Goal: Check status

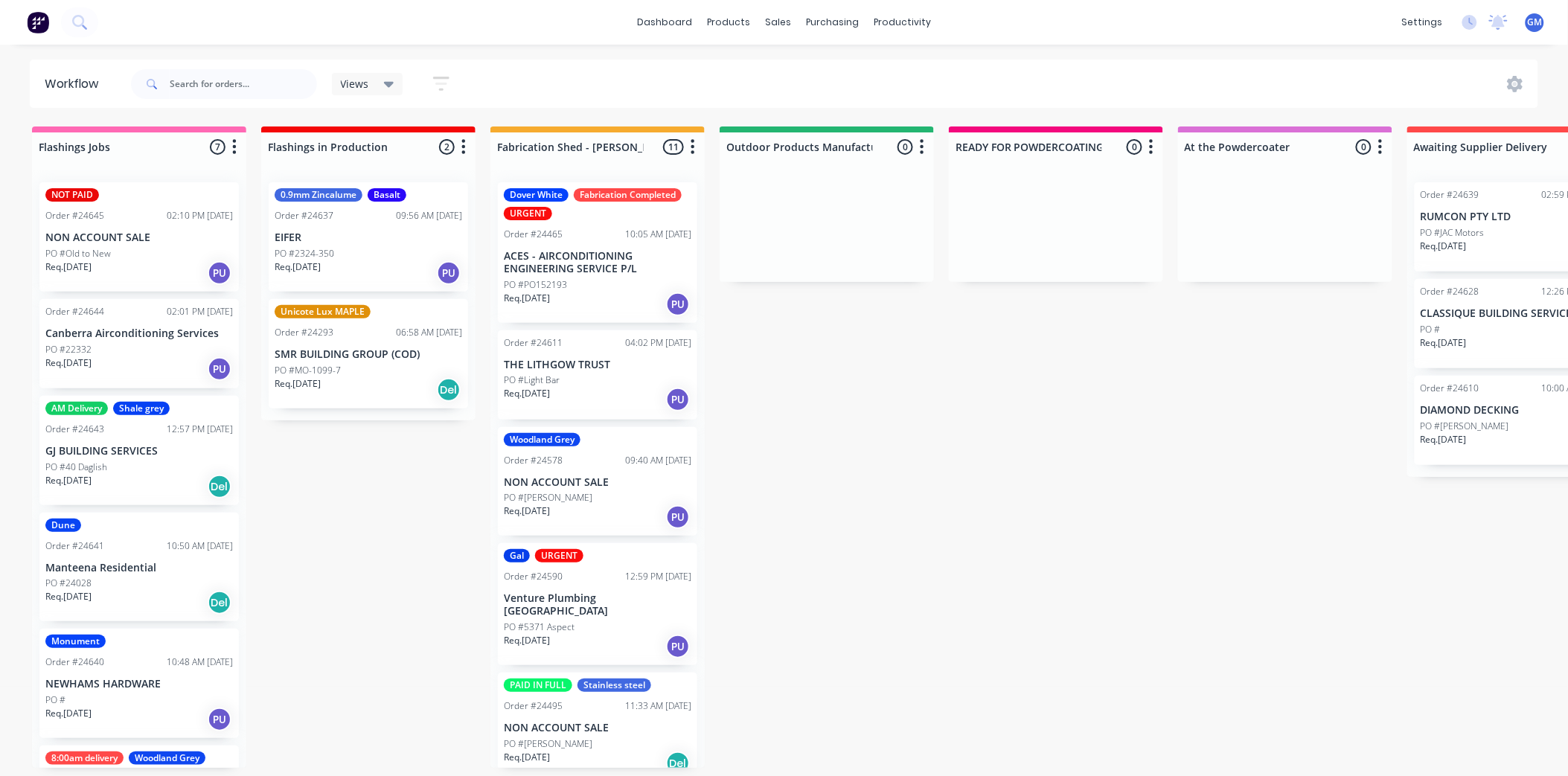
click at [597, 244] on div "Dover White Fabrication Completed URGENT Order #24465 10:05 AM 14/08/25 ACES - …" at bounding box center [597, 252] width 200 height 140
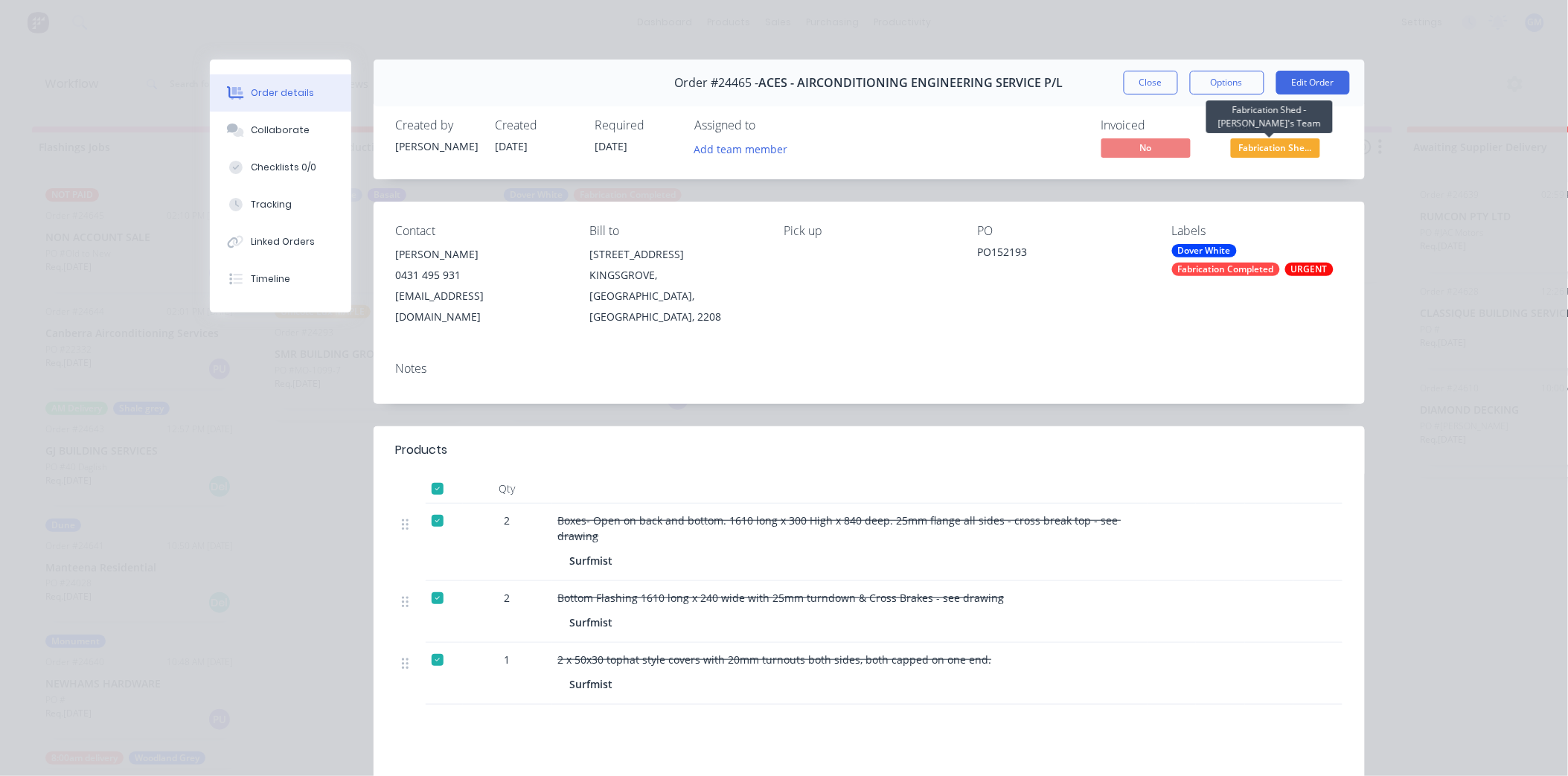
click at [1270, 149] on span "Fabrication She..." at bounding box center [1276, 147] width 90 height 19
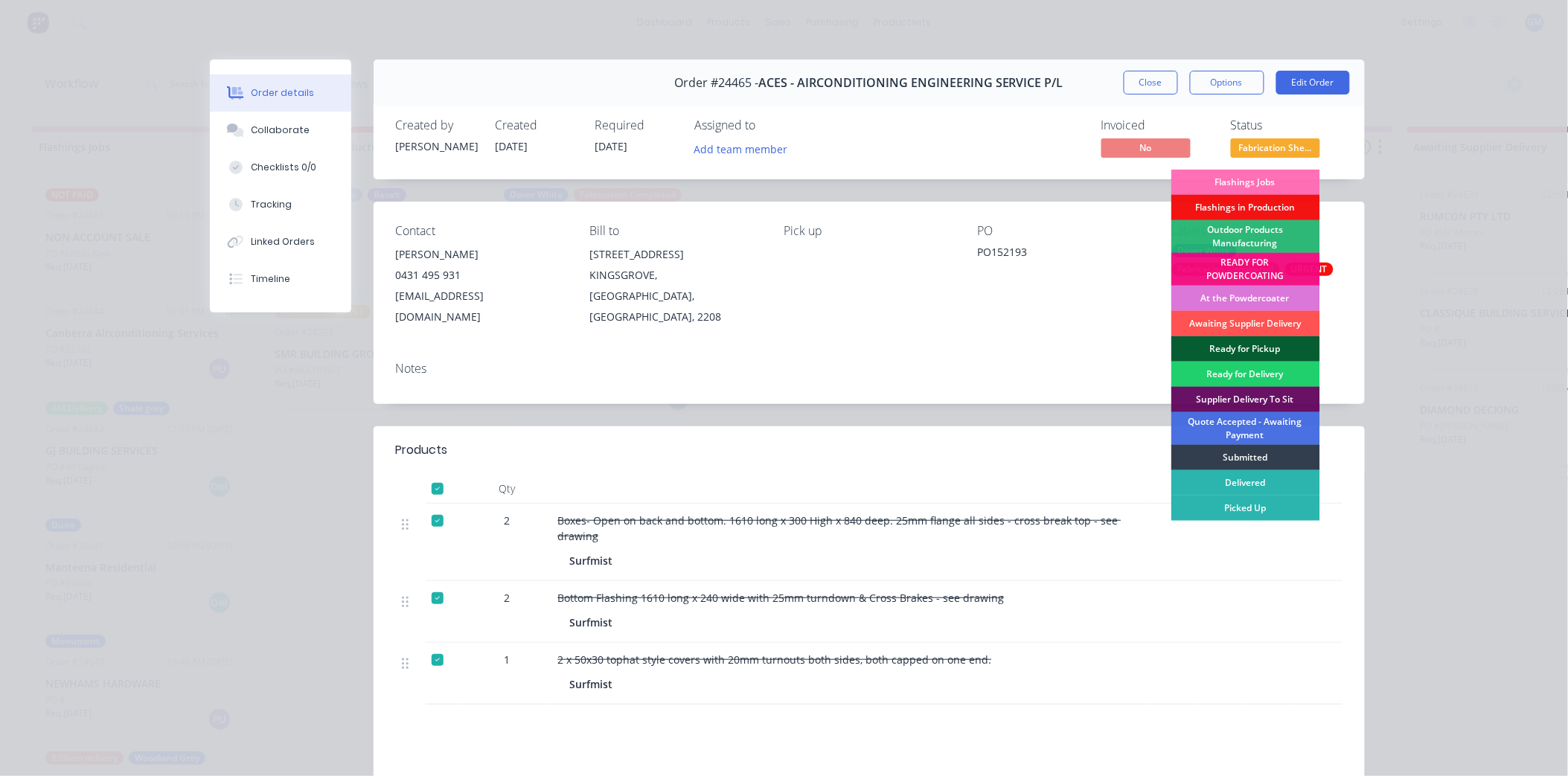
click at [1239, 346] on div "Ready for Pickup" at bounding box center [1246, 348] width 149 height 25
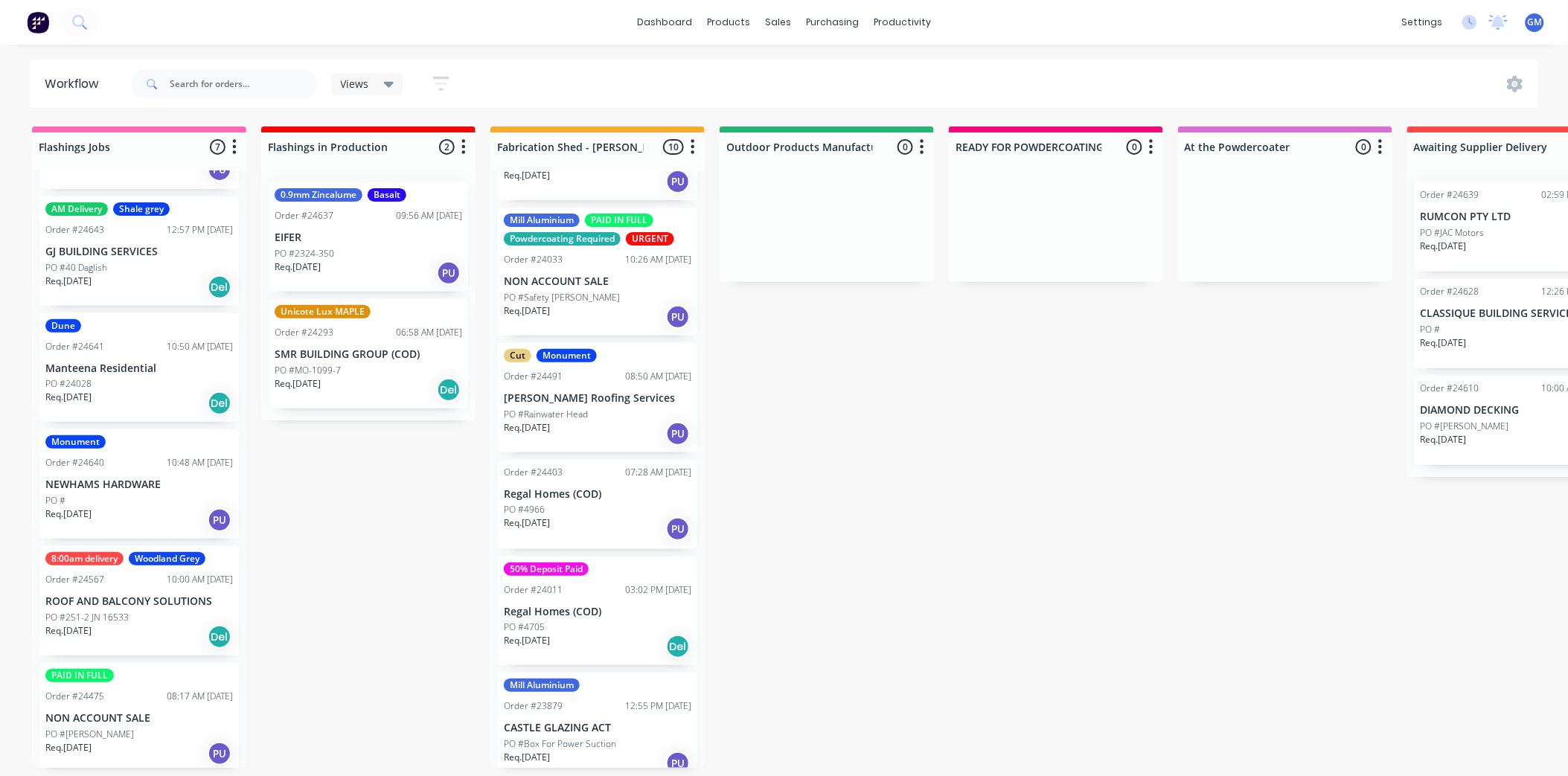
scroll to position [203, 0]
click at [165, 707] on div "PAID IN FULL Order #24475 08:17 AM 04/08/25 NON ACCOUNT SALE PO #Morgan Sidwell…" at bounding box center [139, 715] width 200 height 109
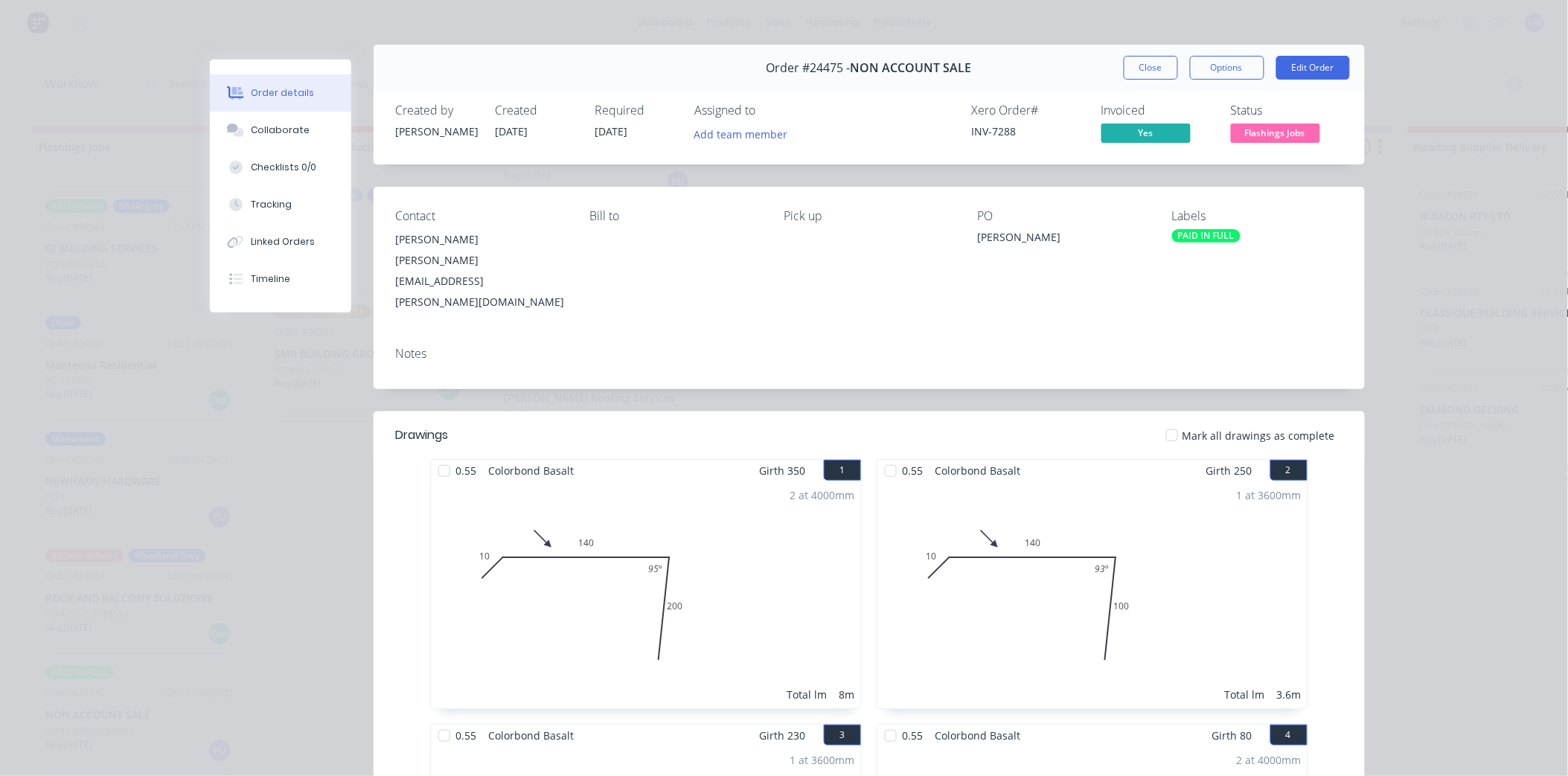
scroll to position [0, 0]
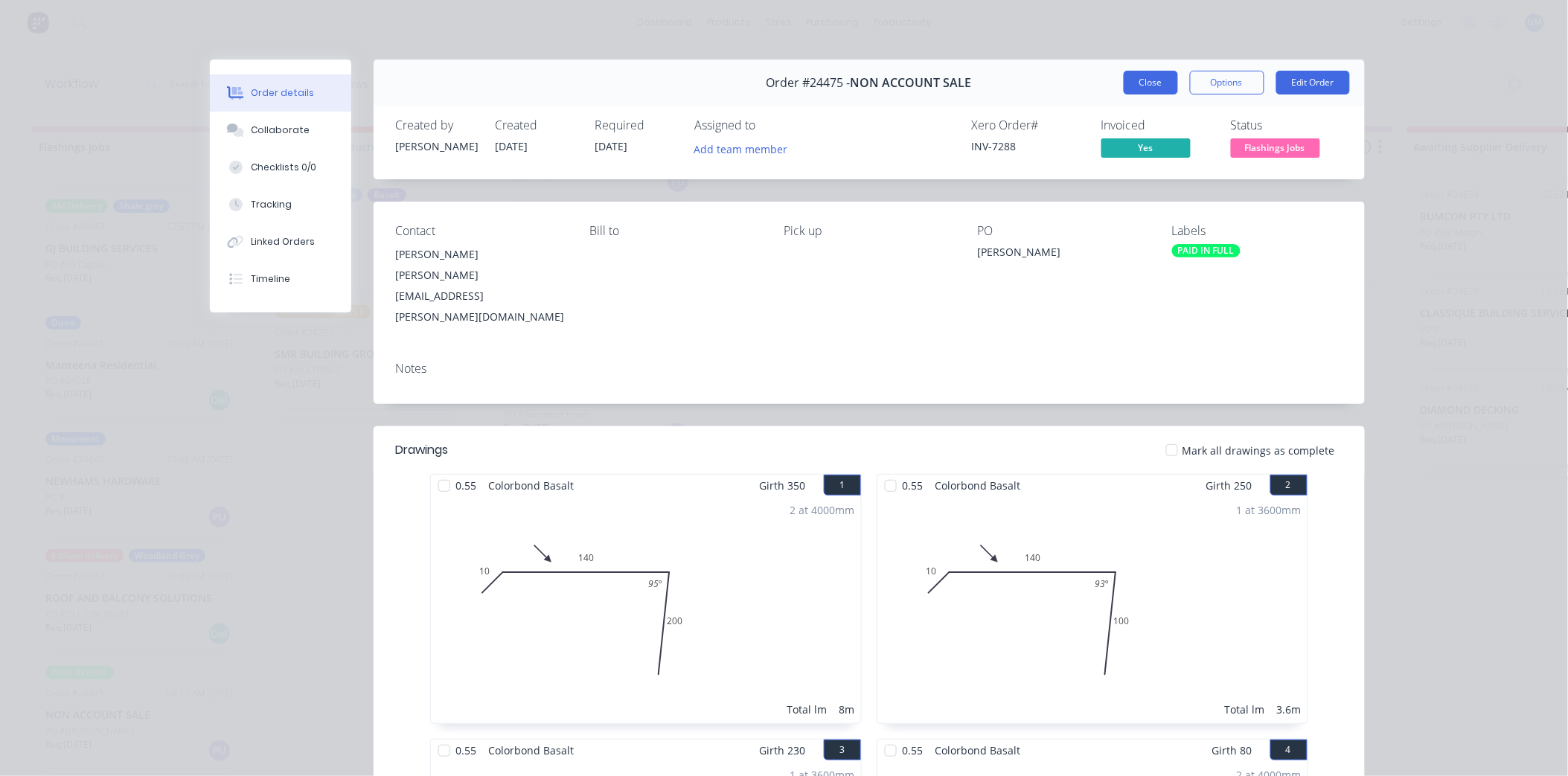
click at [1127, 80] on button "Close" at bounding box center [1151, 82] width 55 height 24
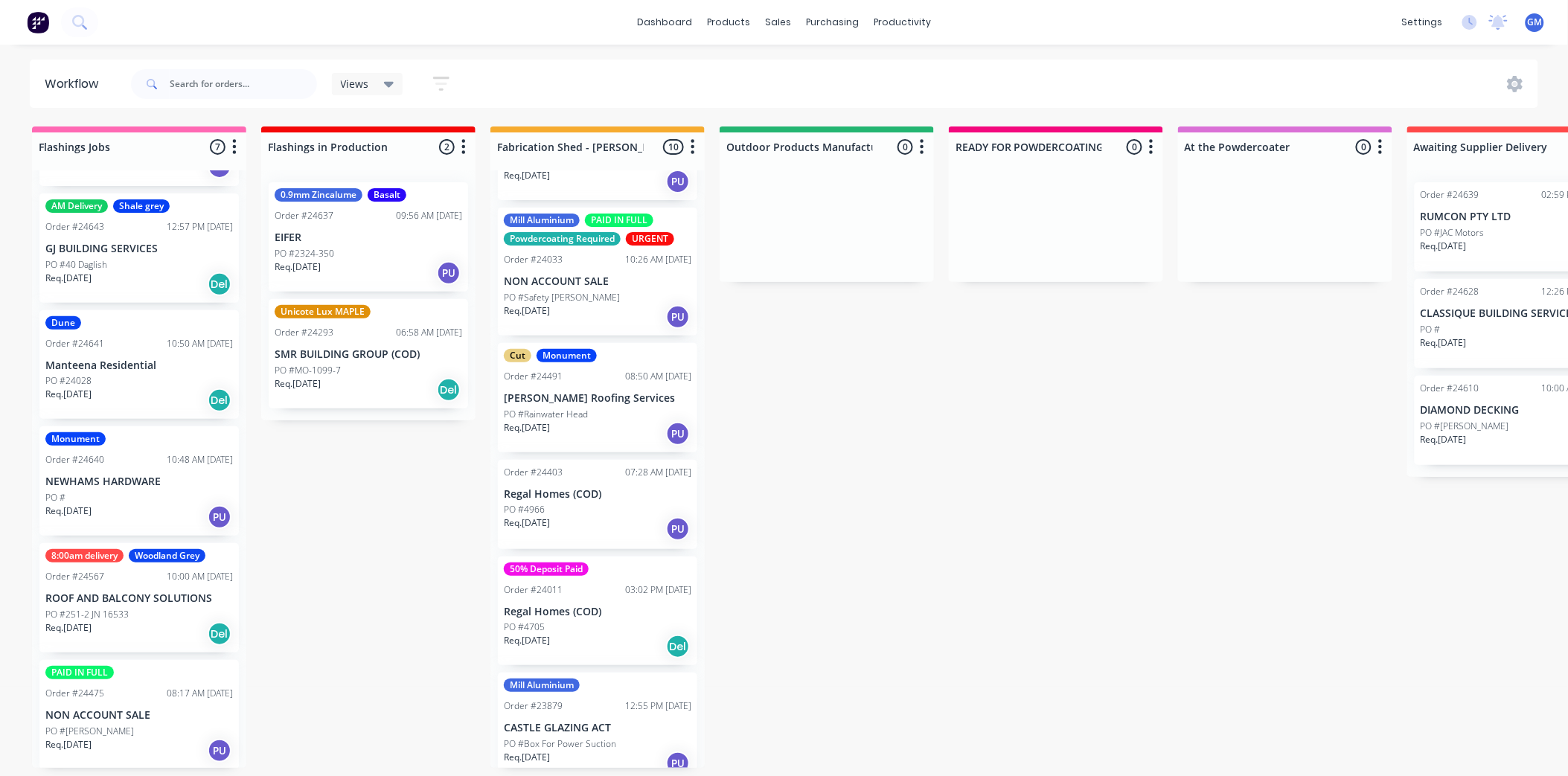
click at [136, 614] on div "PO #251-2 JN 16533" at bounding box center [139, 614] width 187 height 14
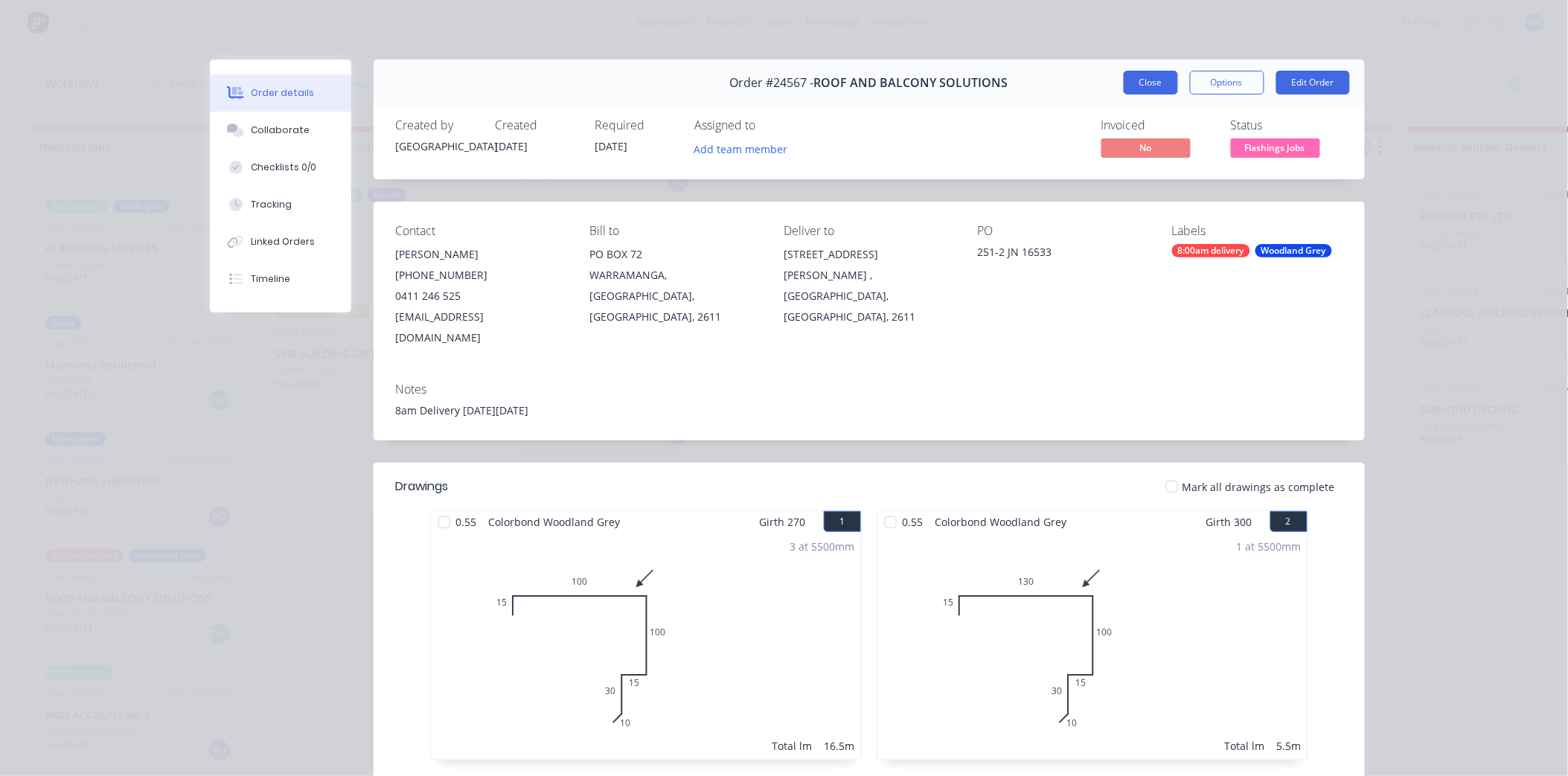
click at [1152, 74] on button "Close" at bounding box center [1151, 82] width 55 height 24
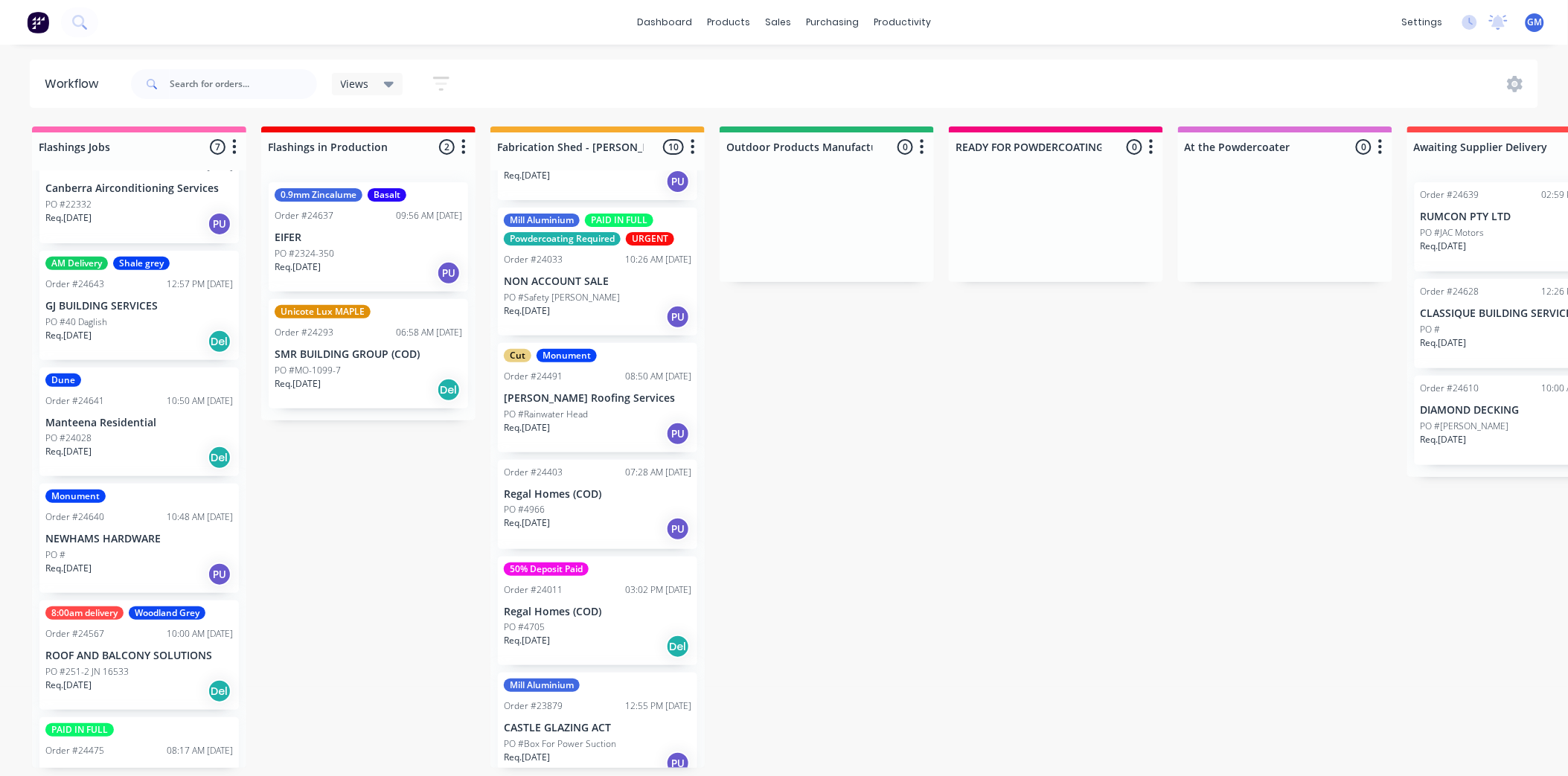
scroll to position [120, 0]
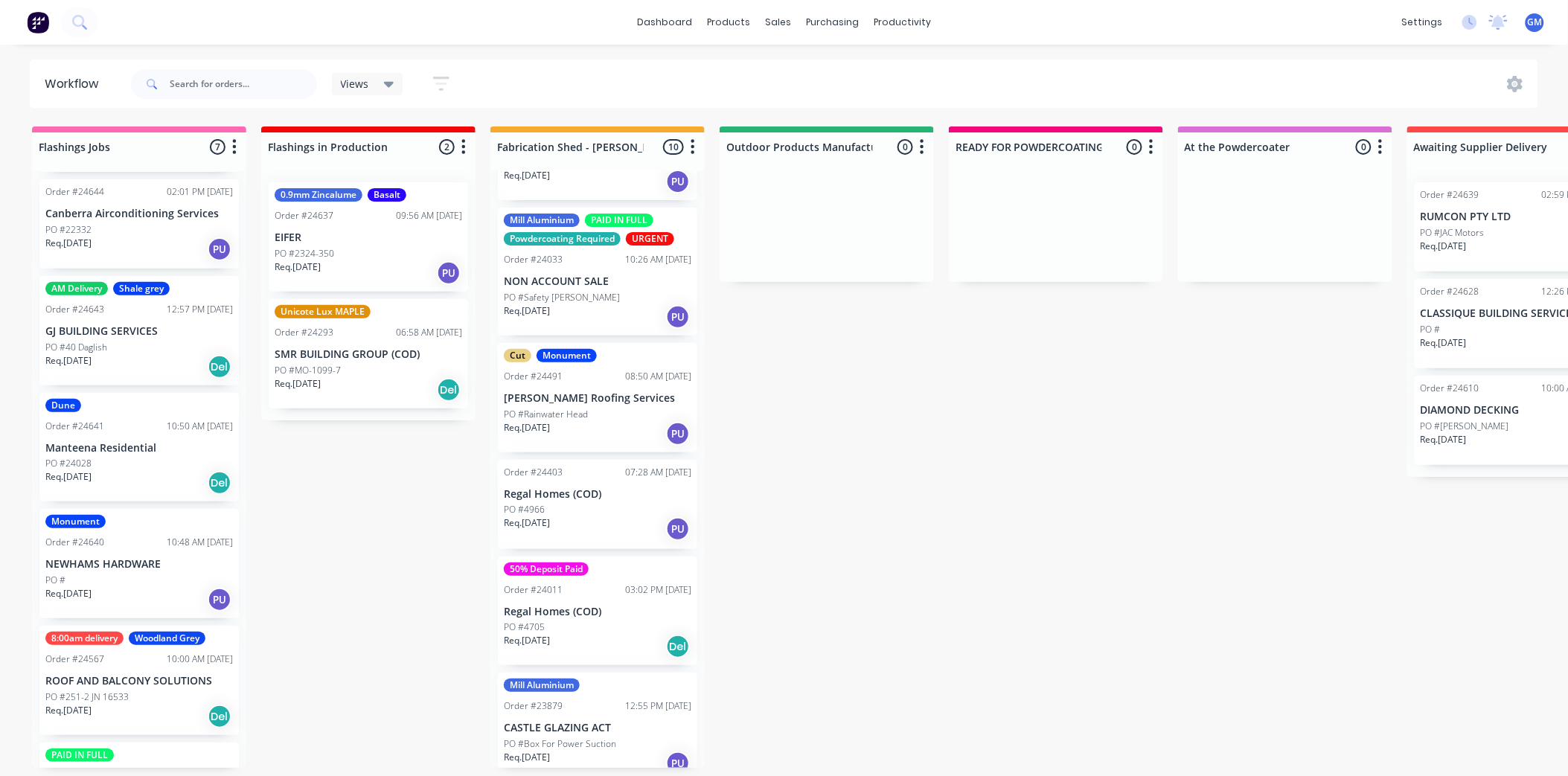
click at [121, 561] on p "NEWHAMS HARDWARE" at bounding box center [139, 564] width 187 height 13
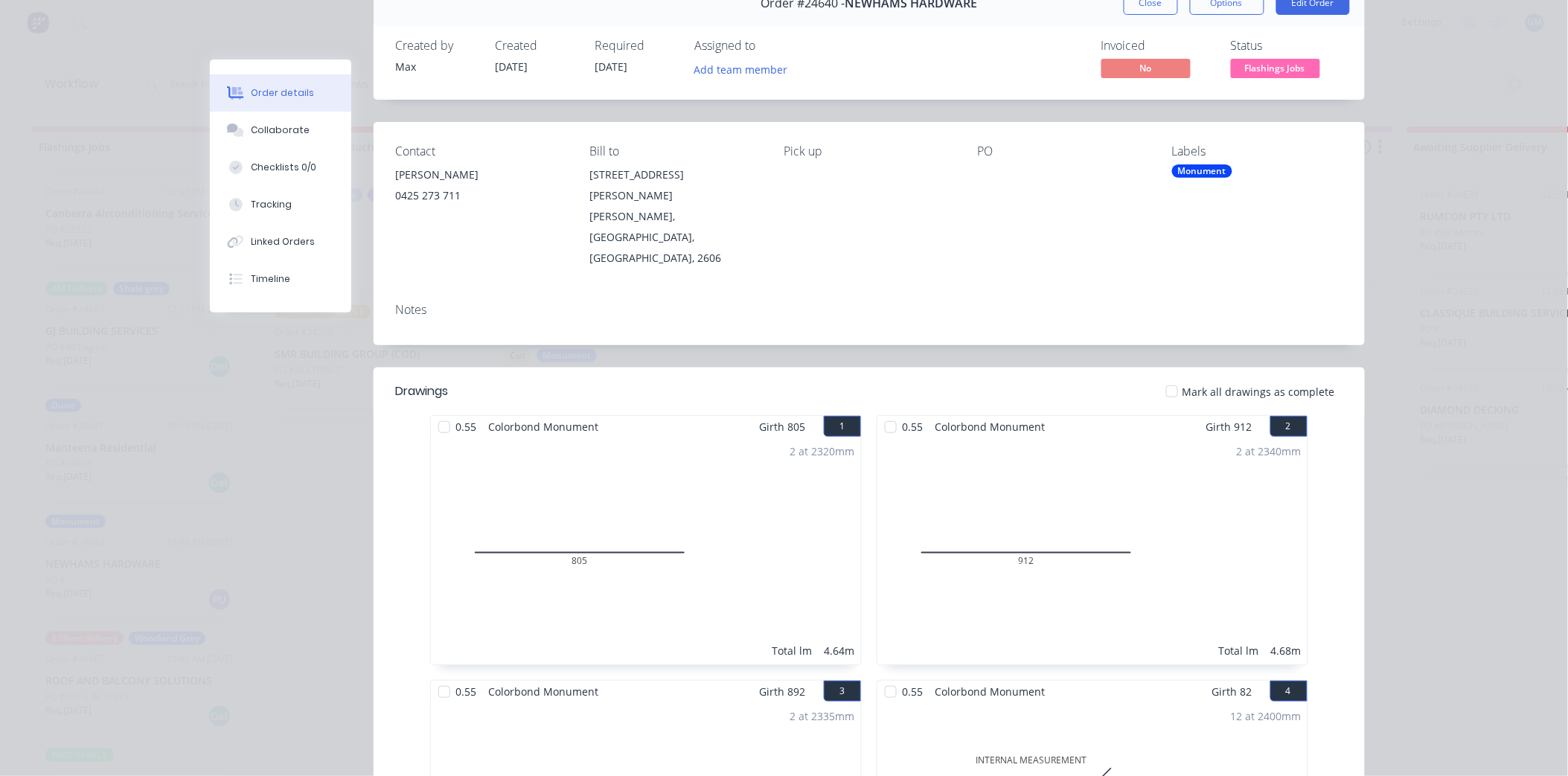
scroll to position [0, 0]
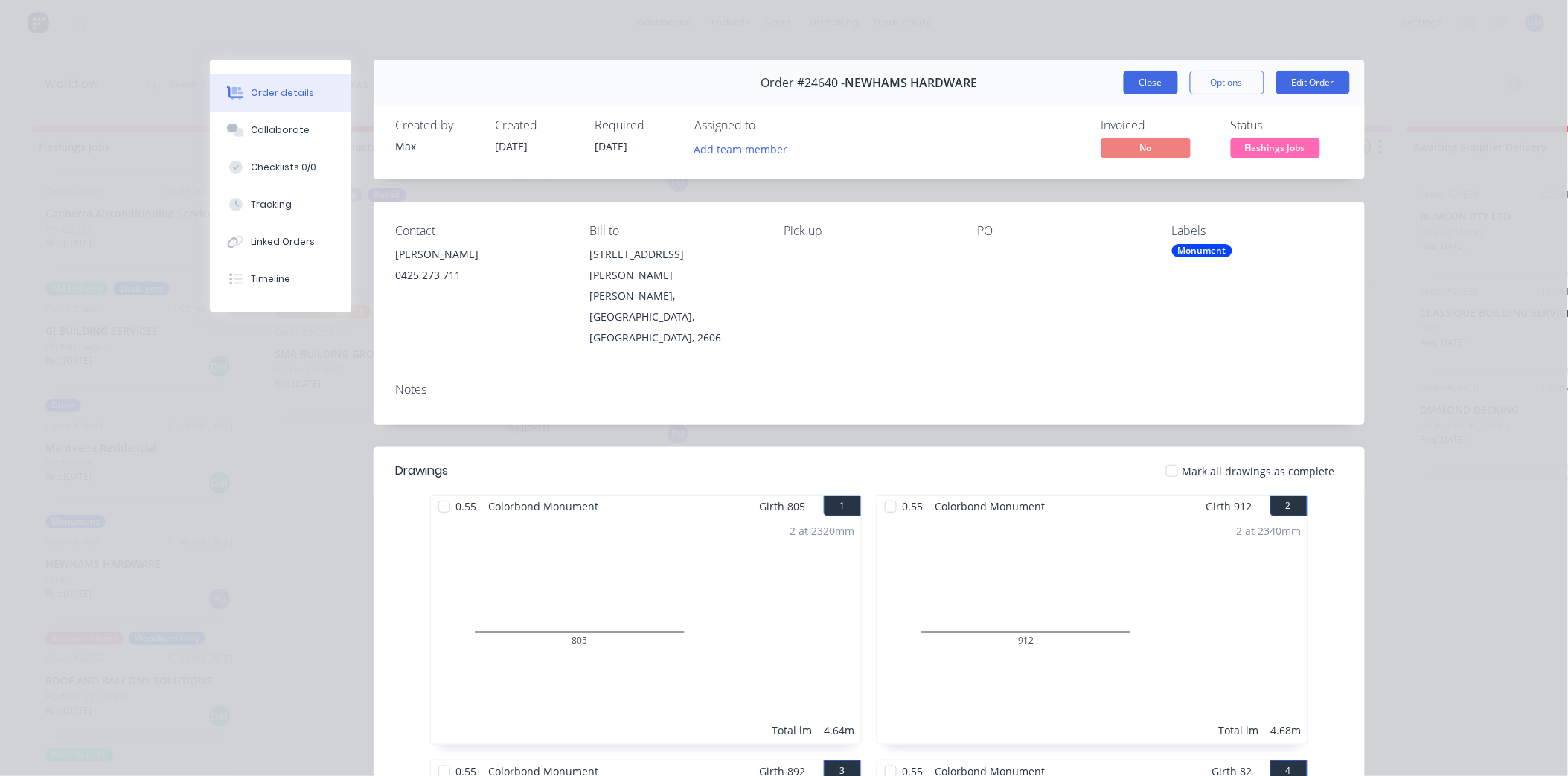
click at [1156, 87] on button "Close" at bounding box center [1151, 82] width 55 height 24
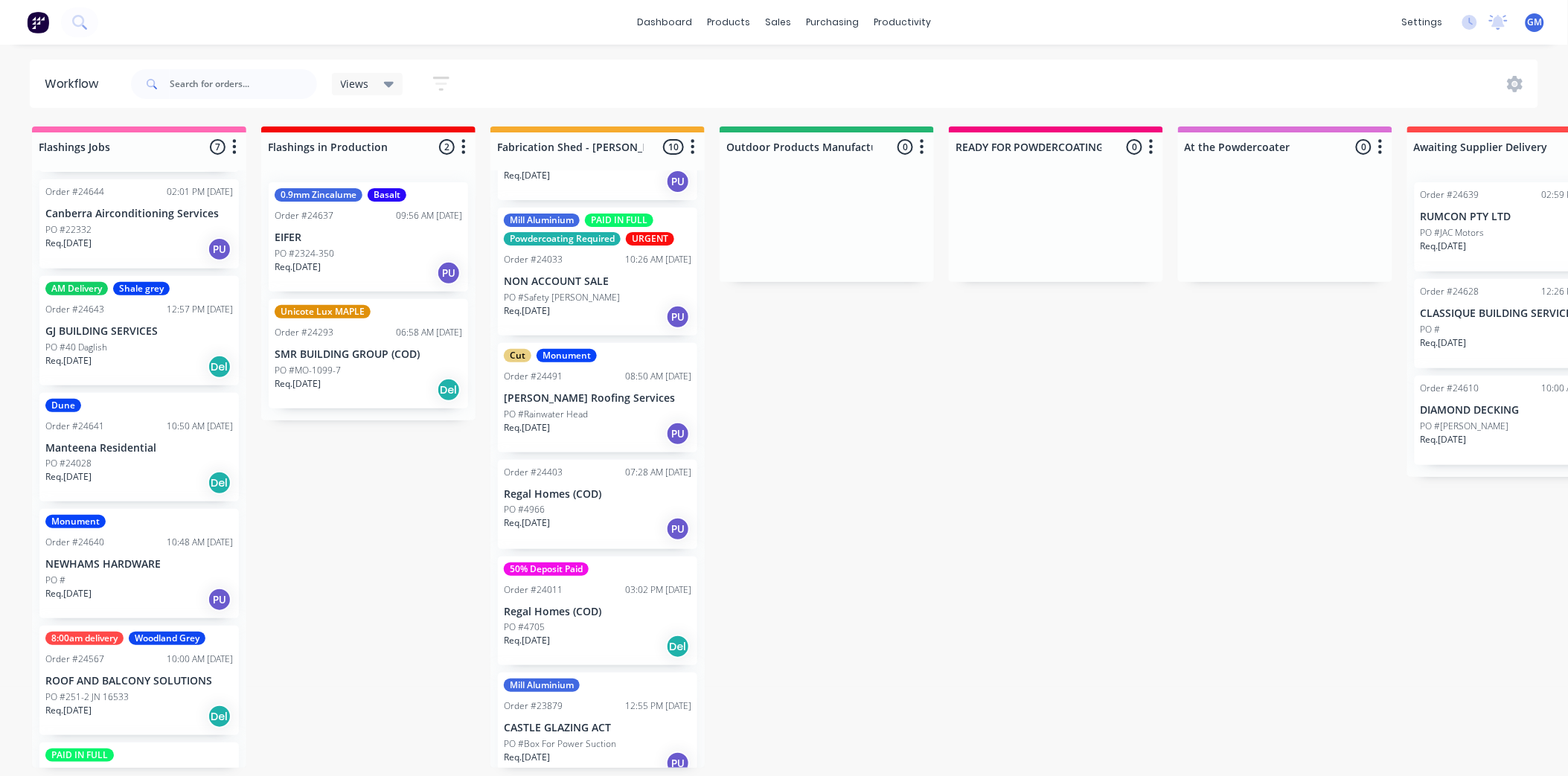
click at [139, 481] on div "Req. 14/08/25 Del" at bounding box center [139, 482] width 187 height 25
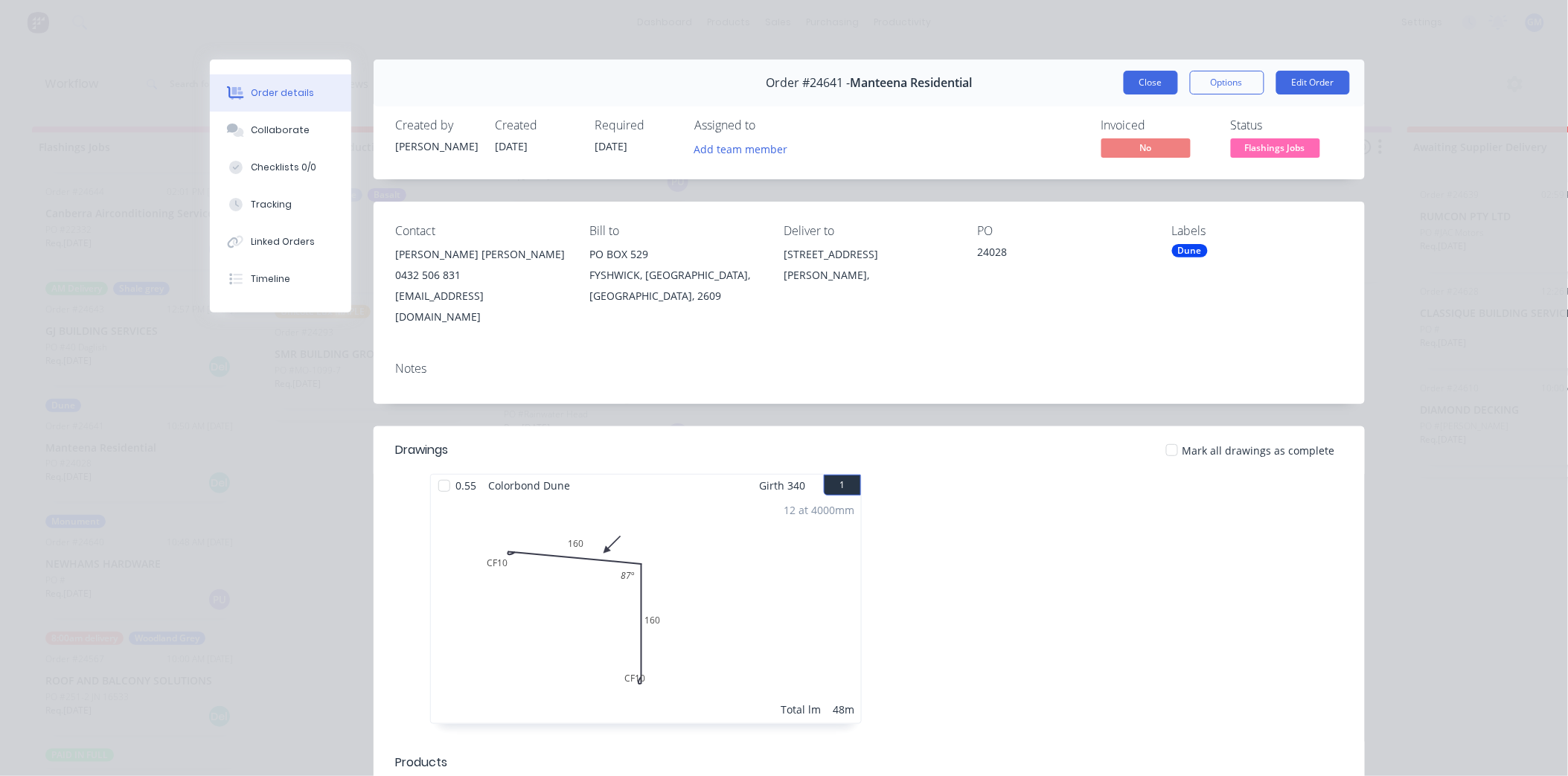
click at [1135, 85] on button "Close" at bounding box center [1151, 82] width 55 height 24
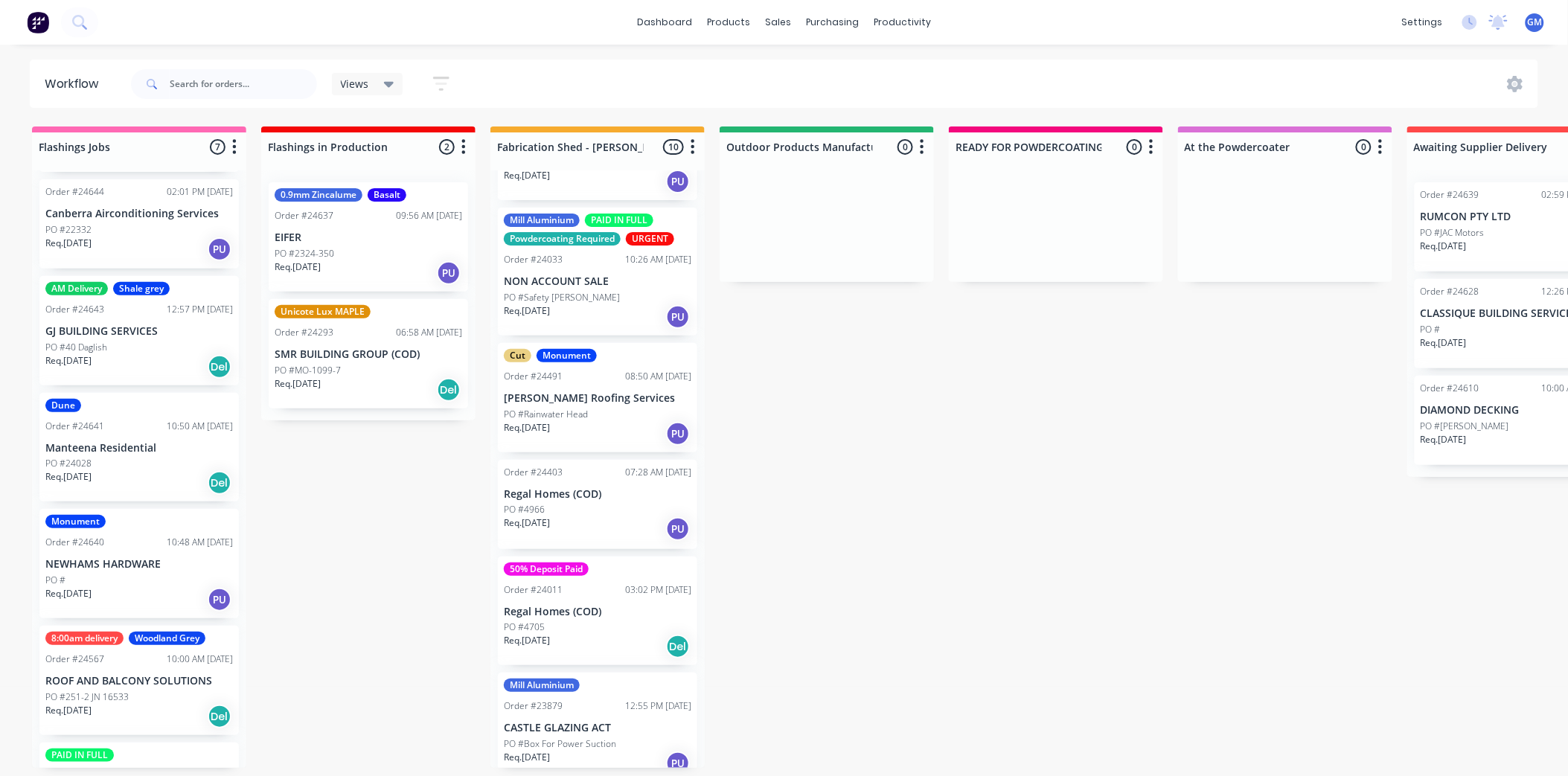
click at [109, 348] on div "PO #40 Daglish" at bounding box center [139, 347] width 187 height 14
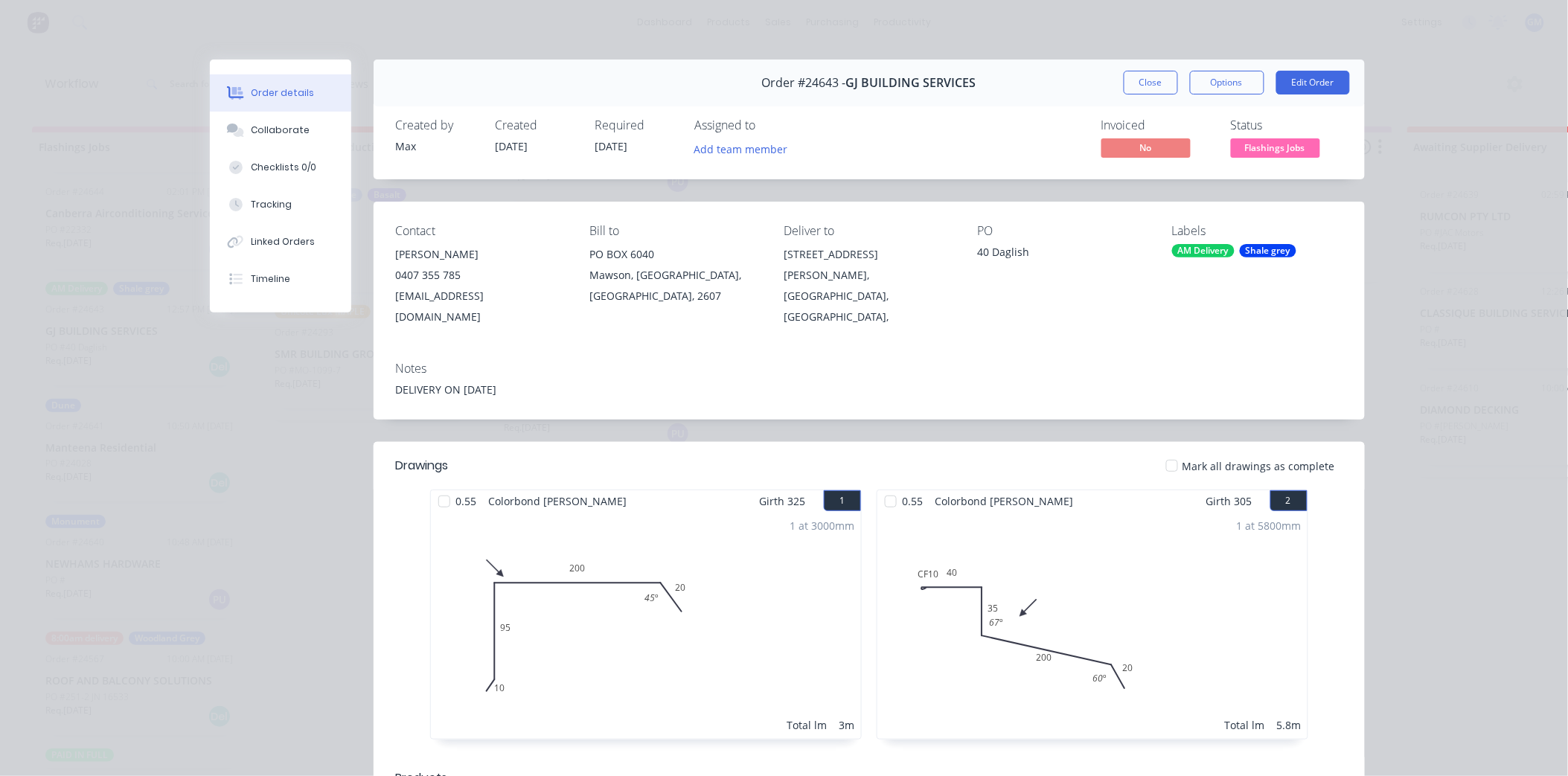
click at [1135, 85] on button "Close" at bounding box center [1151, 82] width 55 height 24
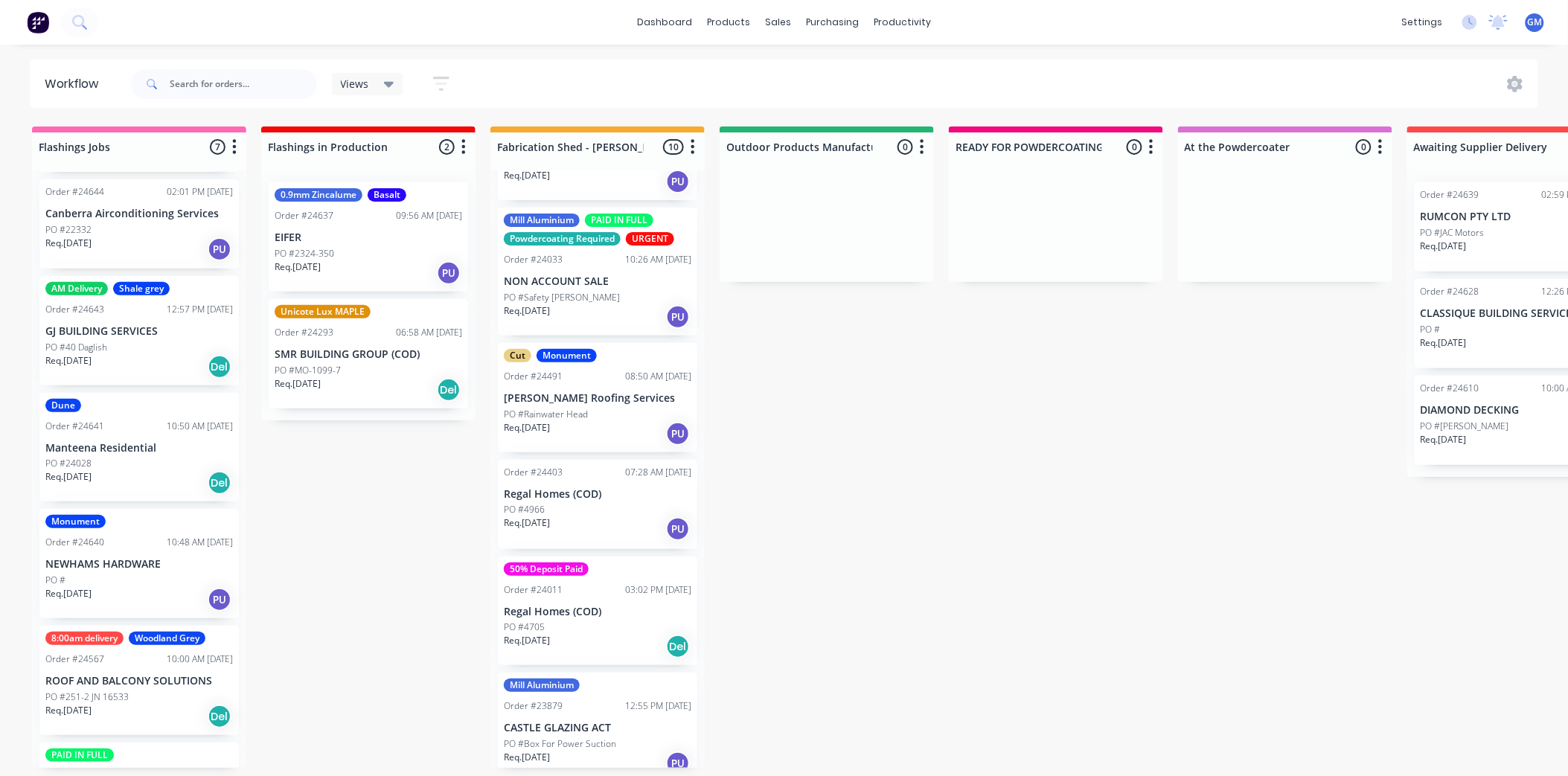
click at [143, 249] on div "Req. 14/08/25 PU" at bounding box center [139, 249] width 187 height 25
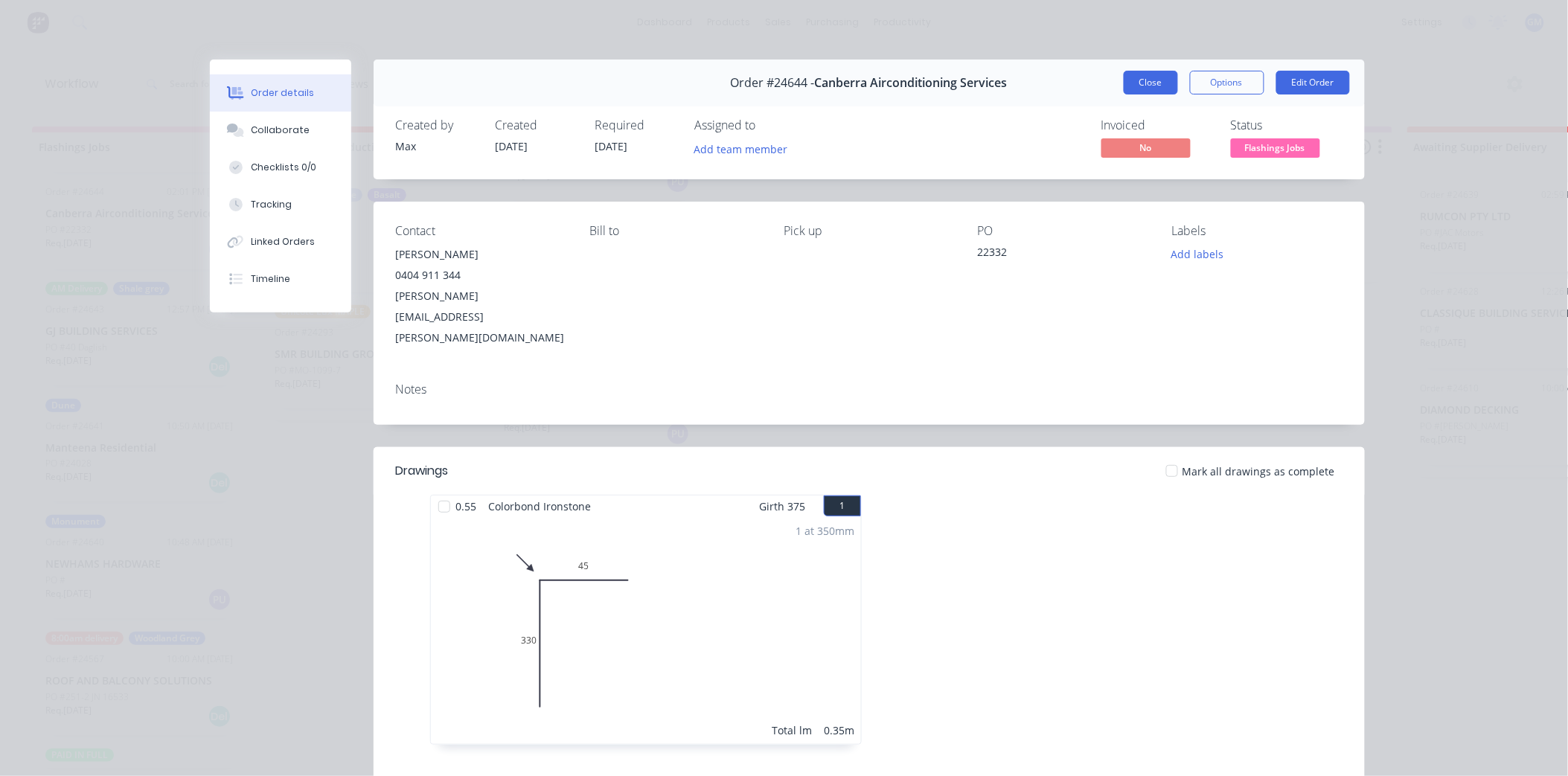
click at [1140, 76] on button "Close" at bounding box center [1151, 82] width 55 height 24
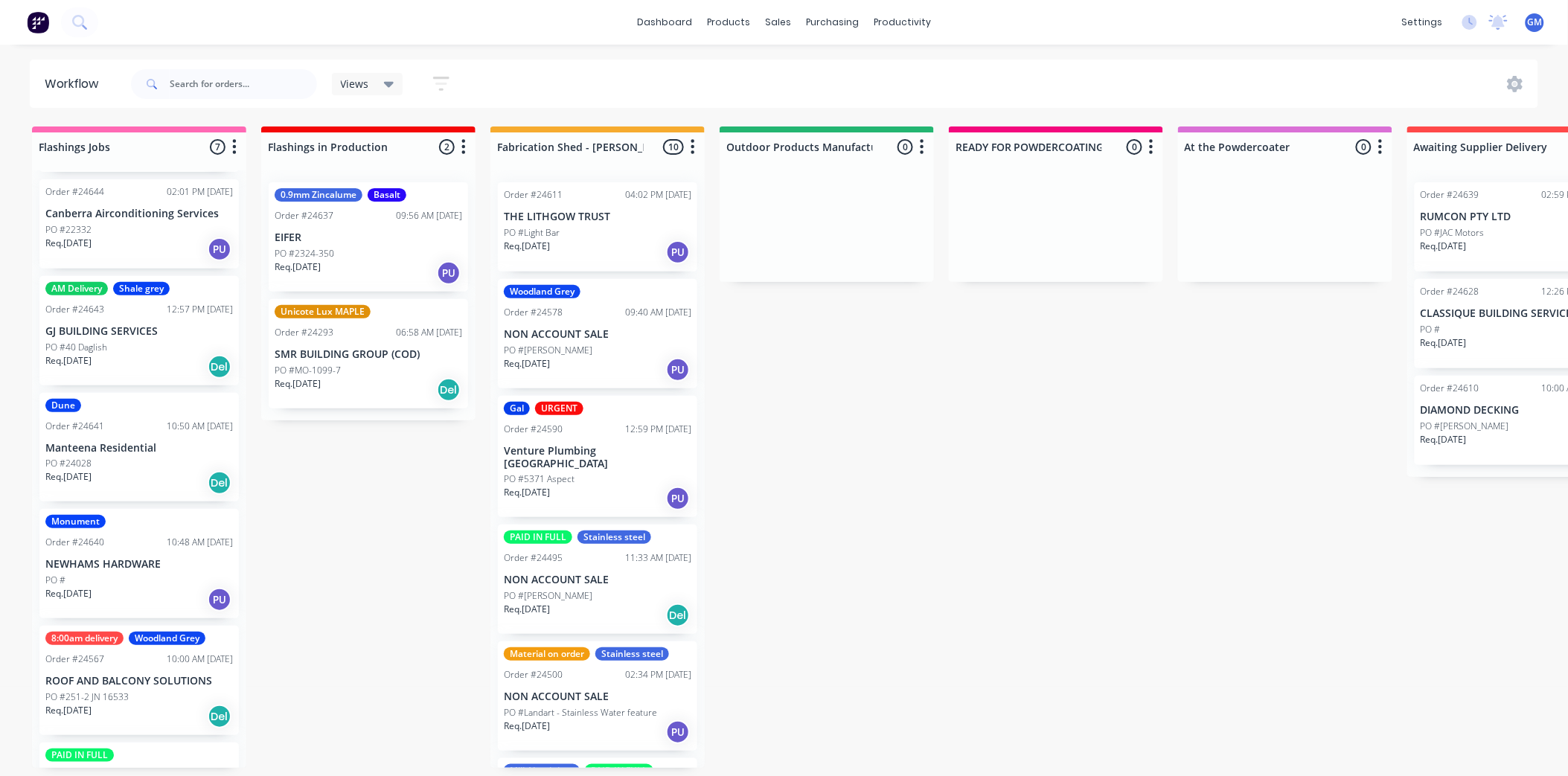
click at [946, 563] on div "Flashings Jobs 7 Status colour #FF69B4 hex #FF69B4 Save Cancel Notifications Em…" at bounding box center [1554, 447] width 3130 height 641
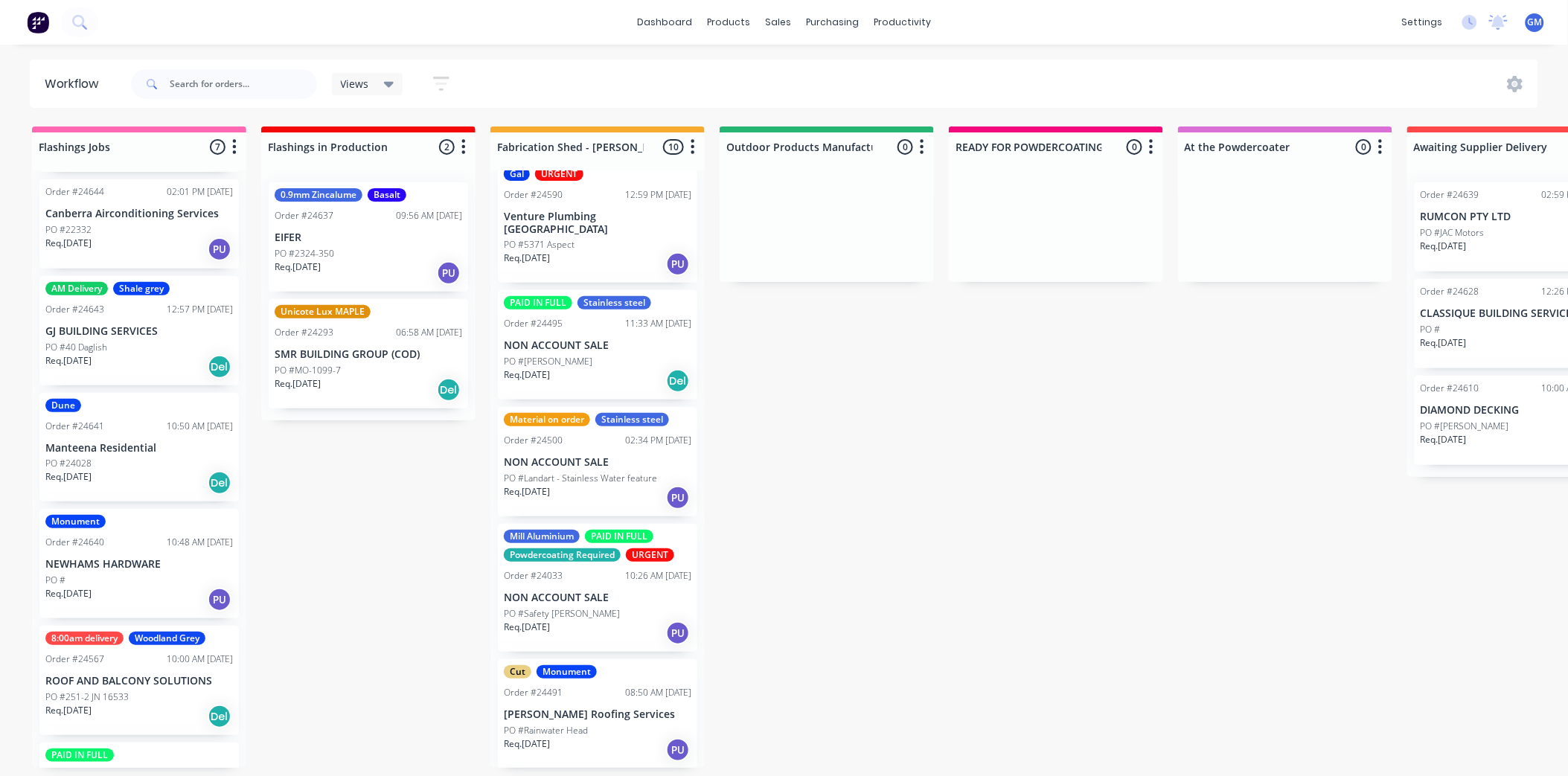
scroll to position [248, 0]
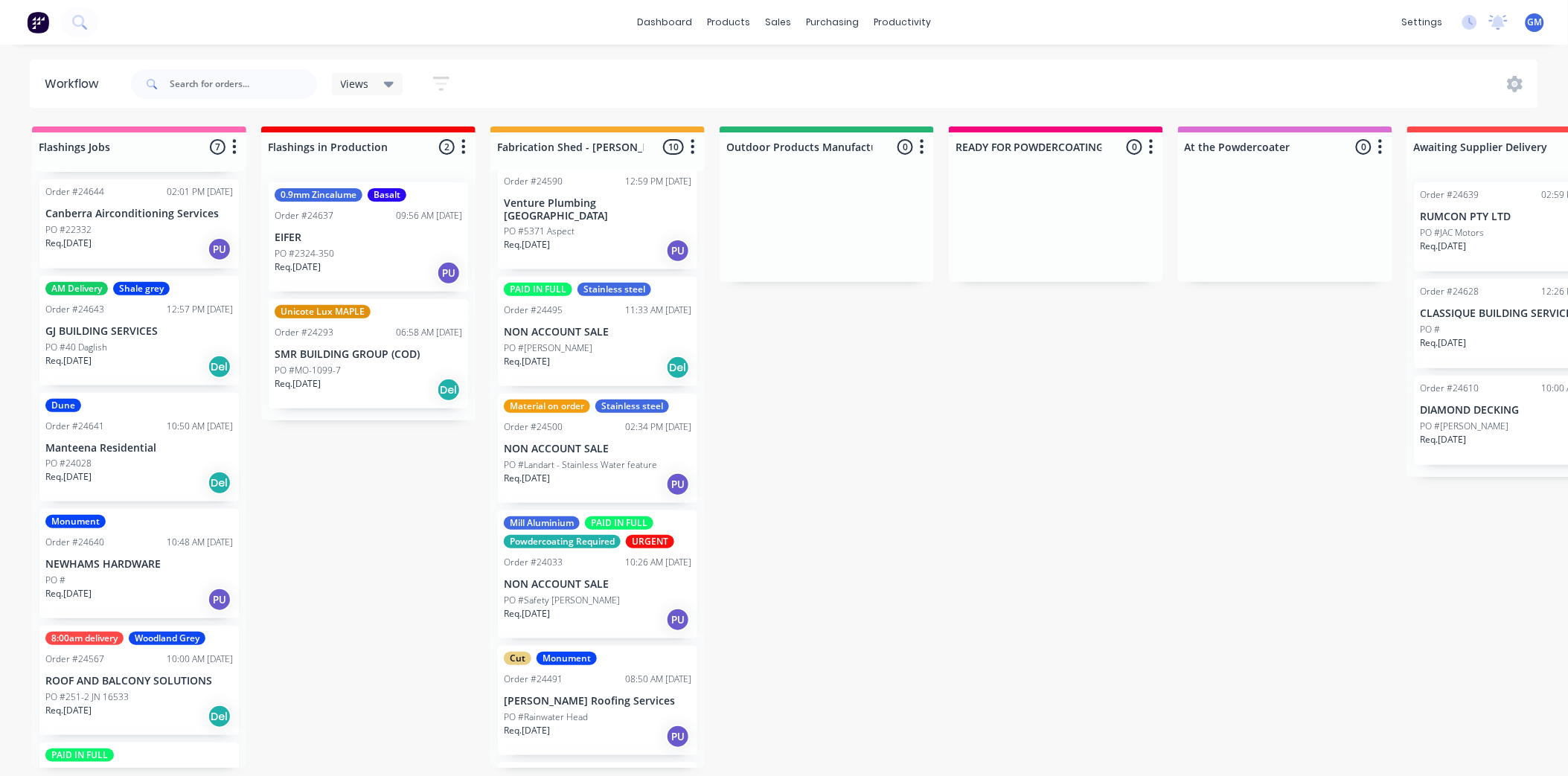
click at [609, 341] on div "PO #[PERSON_NAME]" at bounding box center [597, 348] width 187 height 14
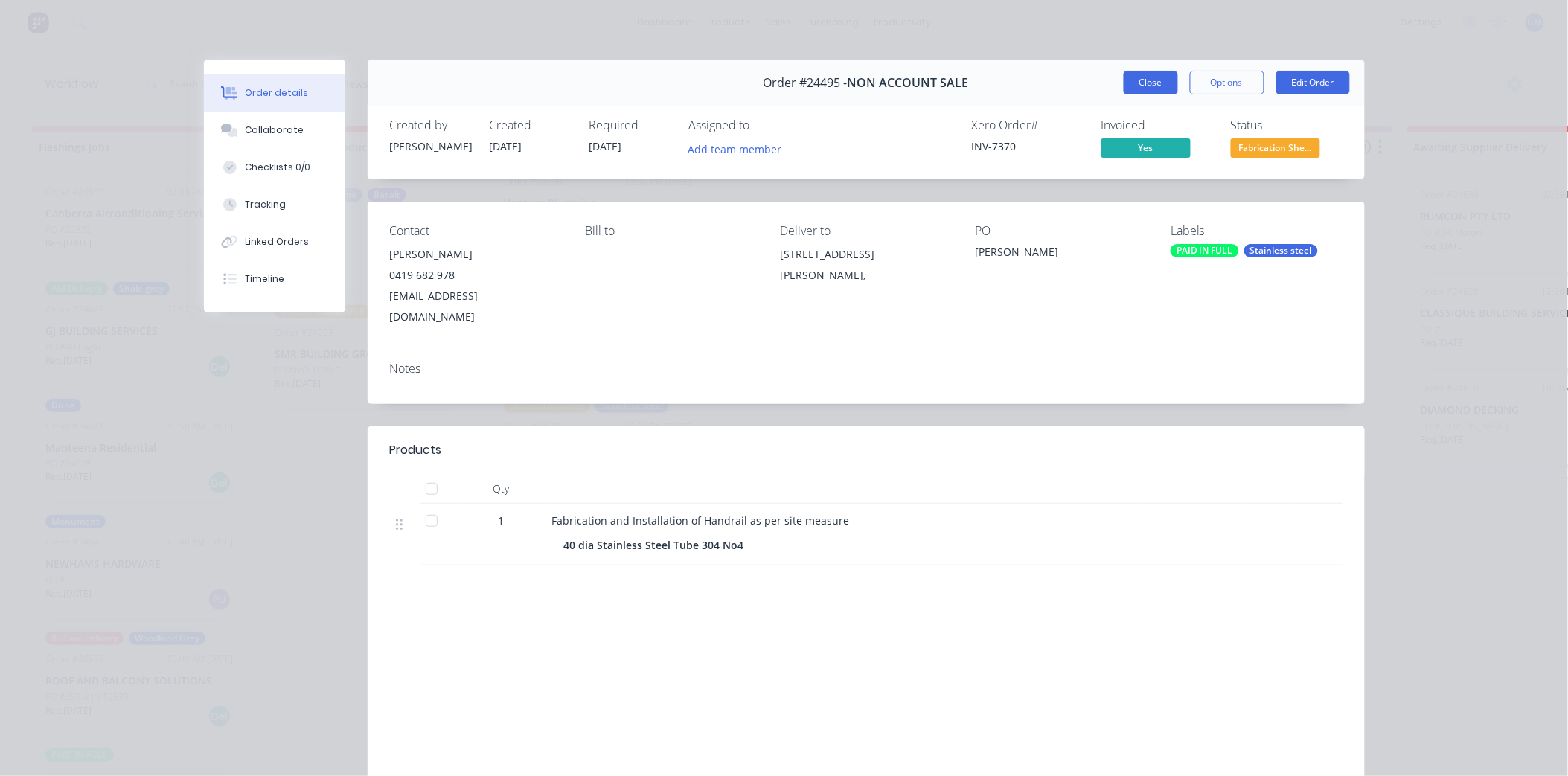
click at [1135, 80] on button "Close" at bounding box center [1151, 82] width 55 height 24
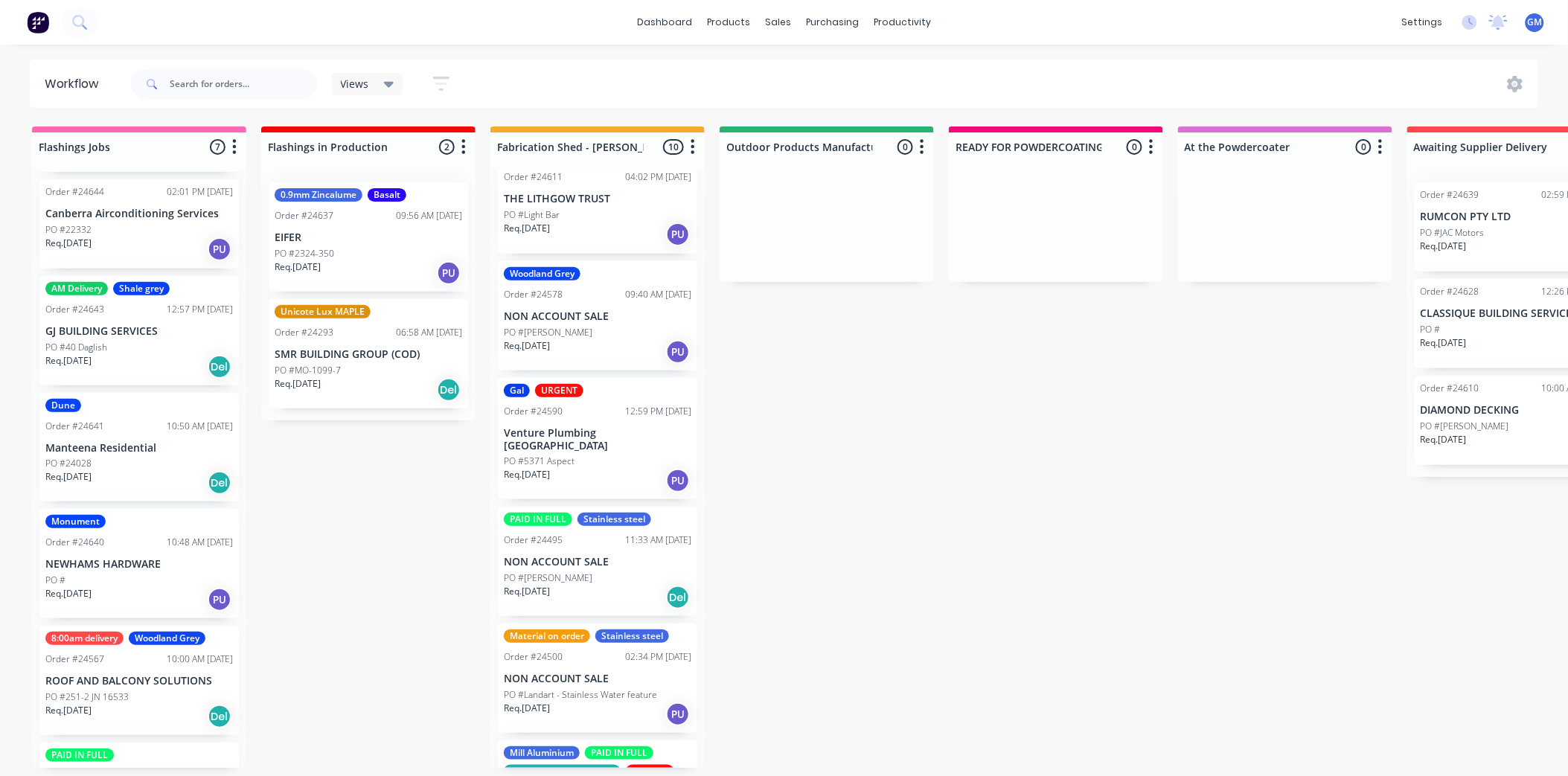
scroll to position [0, 0]
